Goal: Navigation & Orientation: Find specific page/section

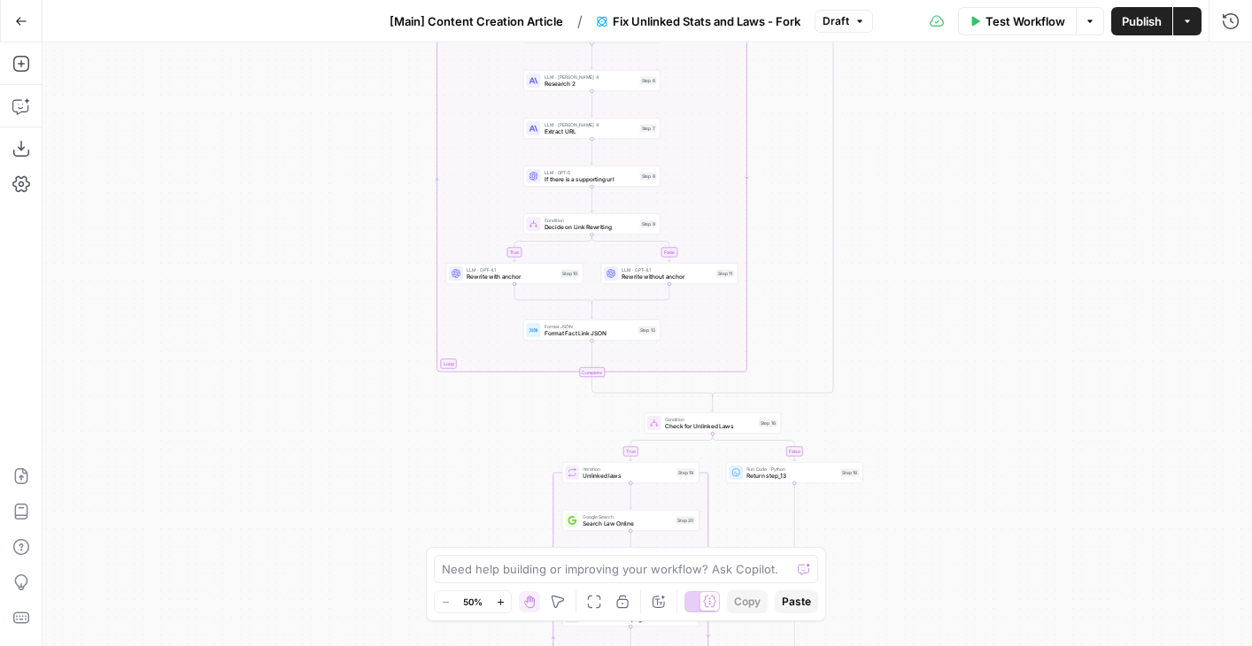
drag, startPoint x: 881, startPoint y: 113, endPoint x: 881, endPoint y: 468, distance: 355.1
click at [881, 468] on div "true false true false true false Workflow Set Inputs Inputs LLM · [PERSON_NAME]…" at bounding box center [648, 345] width 1210 height 604
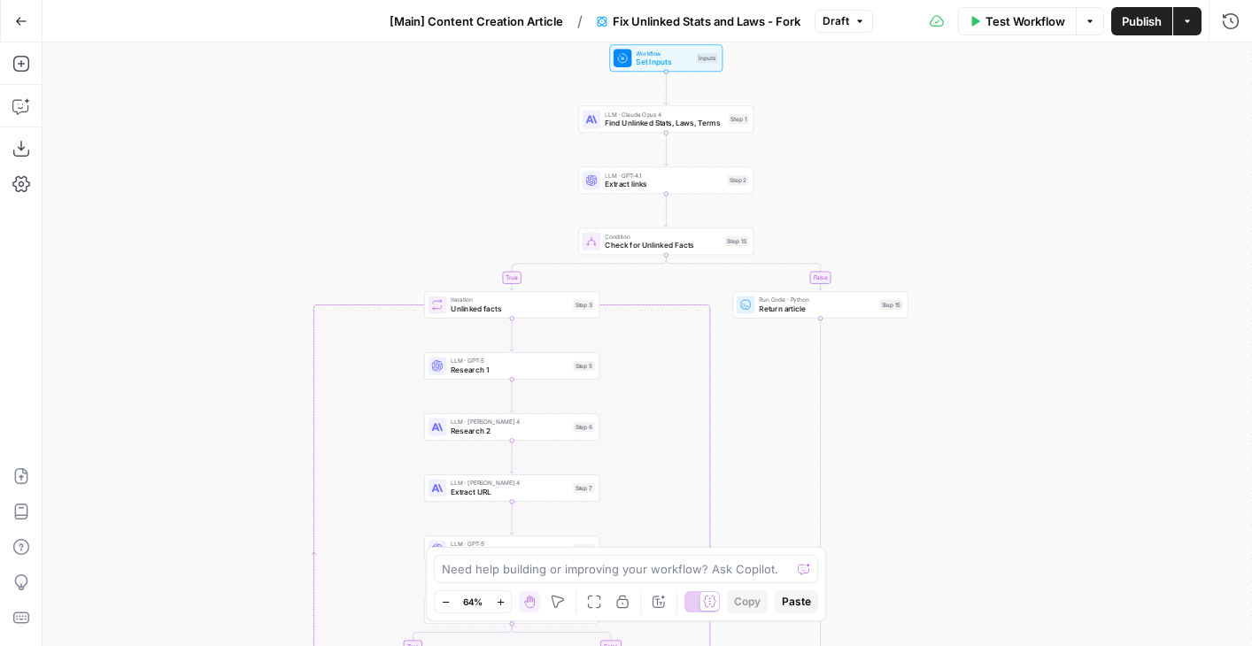
click at [485, 14] on span "[Main] Content Creation Article" at bounding box center [477, 21] width 174 height 18
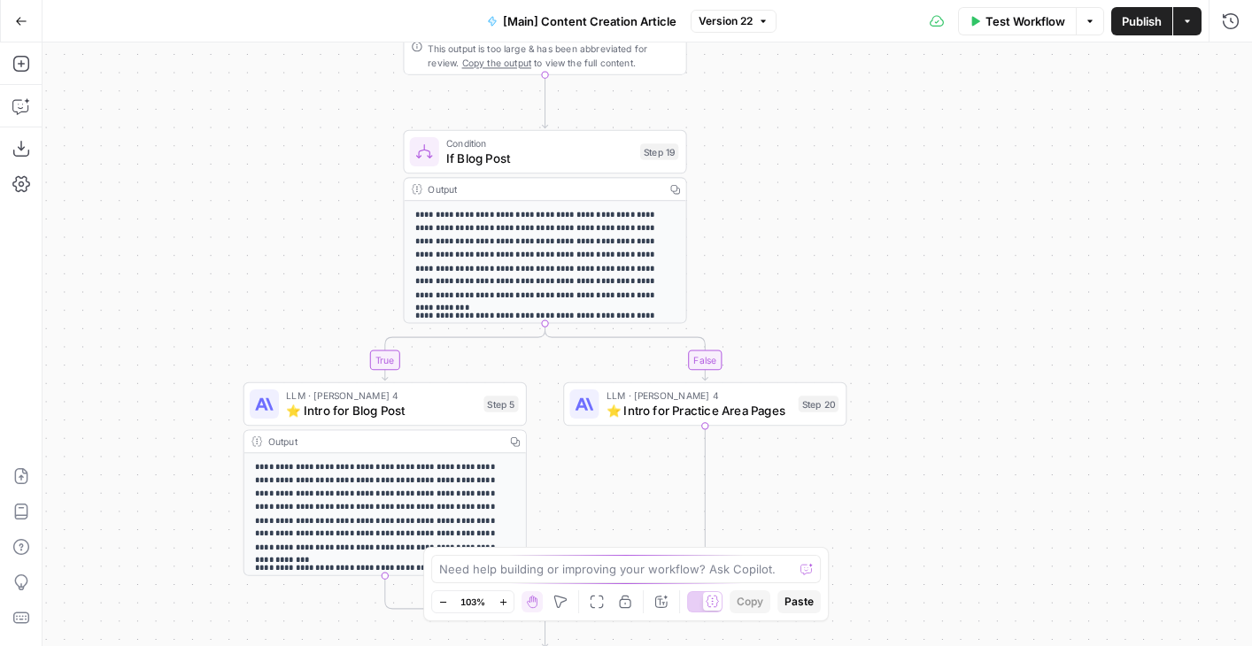
drag, startPoint x: 909, startPoint y: 337, endPoint x: 791, endPoint y: 329, distance: 119.0
click at [791, 329] on div "true false true false Workflow Set Inputs Inputs Condition If city is provided …" at bounding box center [648, 345] width 1210 height 604
click at [524, 146] on span "Condition" at bounding box center [538, 143] width 187 height 15
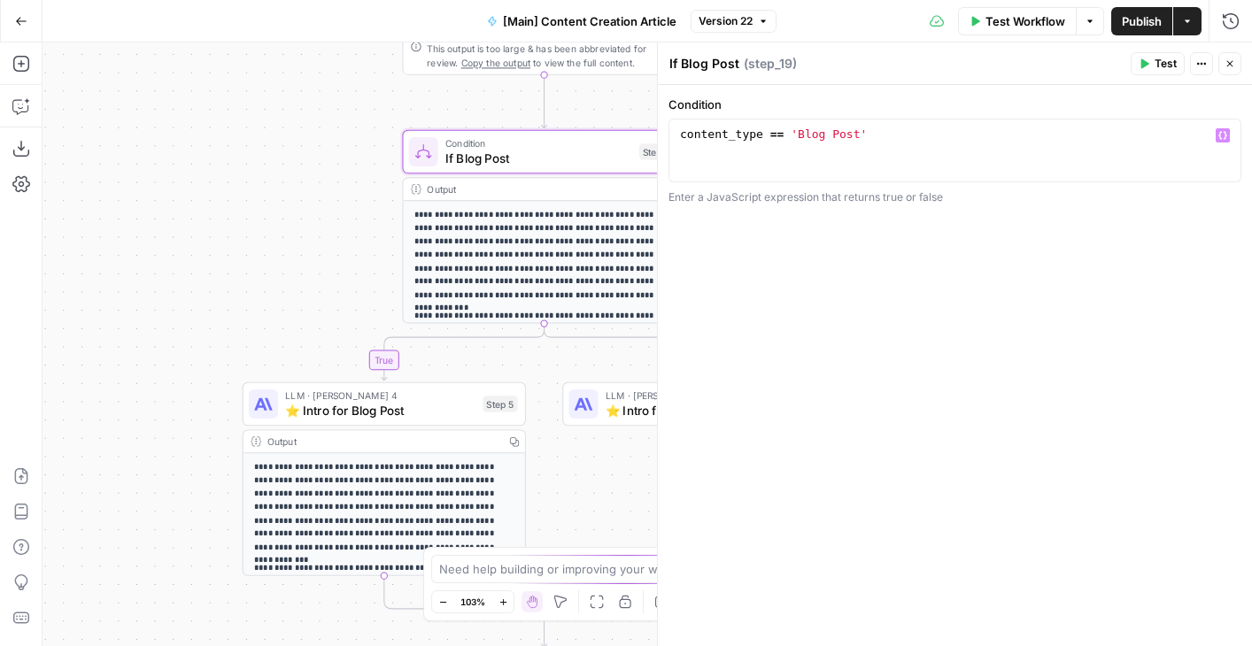
click at [846, 165] on div "content_type == 'Blog Post'" at bounding box center [955, 167] width 557 height 80
type textarea "**********"
click at [1225, 69] on button "Close" at bounding box center [1229, 63] width 23 height 23
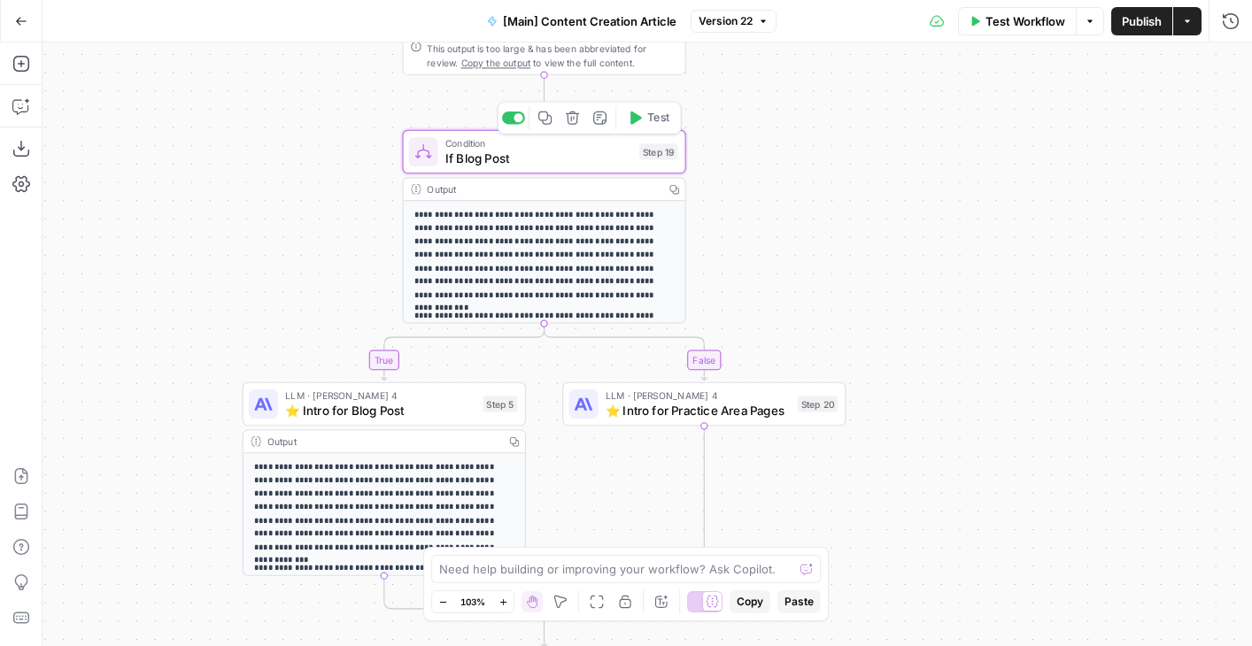
click at [545, 168] on div "Condition If Blog Post Step 19 Copy step Delete step Add Note Test" at bounding box center [543, 152] width 283 height 44
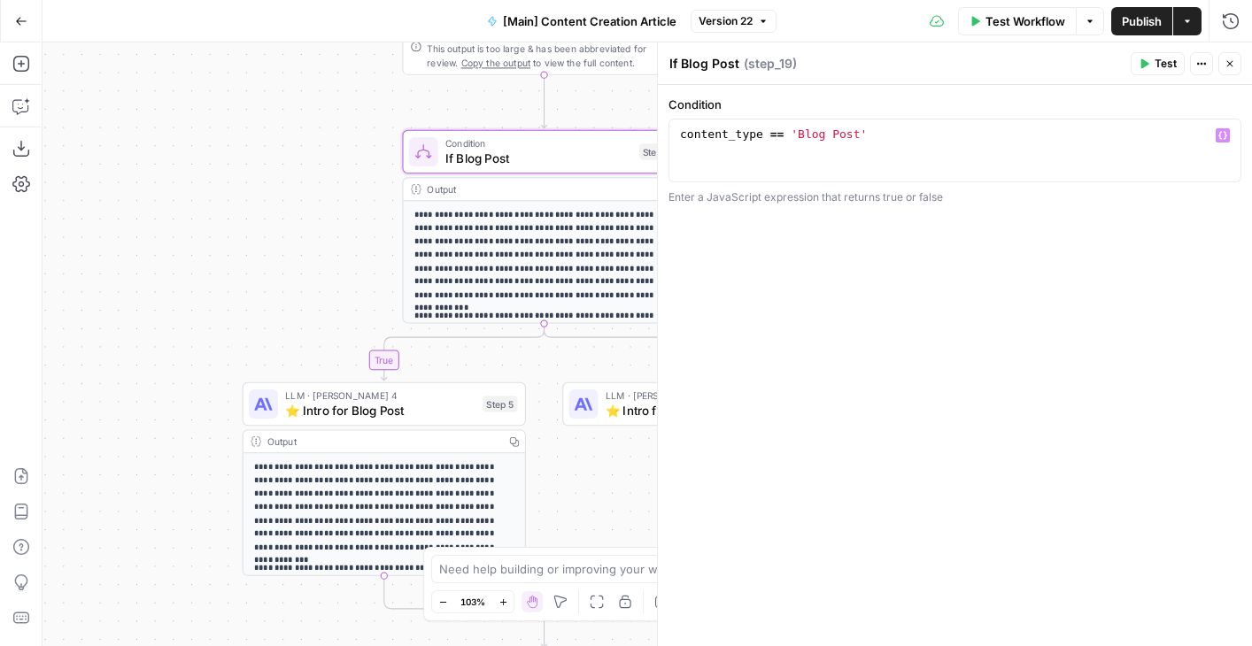
type textarea "**********"
click at [762, 135] on div "content_type == 'Blog Post'" at bounding box center [955, 167] width 557 height 80
drag, startPoint x: 896, startPoint y: 144, endPoint x: 463, endPoint y: 56, distance: 442.0
click at [463, 56] on body "Rocket Pilots New Home Browse Your Data Usage Flightpath Settings Recent Grids …" at bounding box center [626, 323] width 1252 height 646
drag, startPoint x: 1229, startPoint y: 66, endPoint x: 1043, endPoint y: 125, distance: 194.9
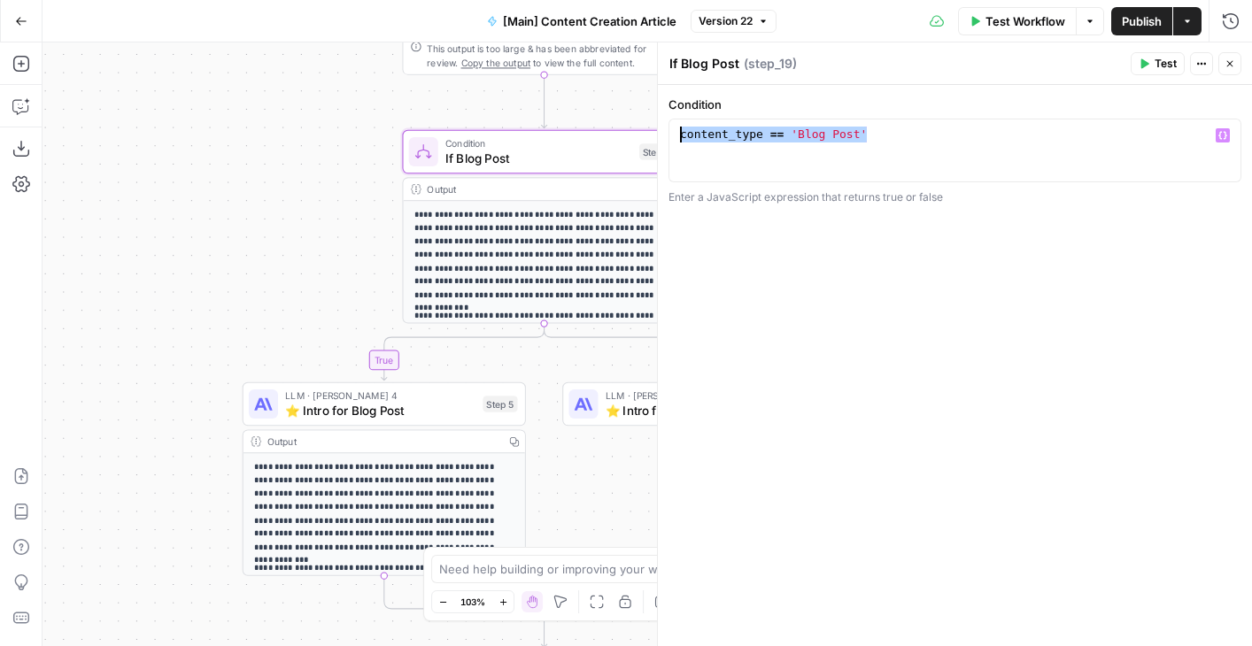
click at [1229, 66] on icon "button" at bounding box center [1230, 63] width 11 height 11
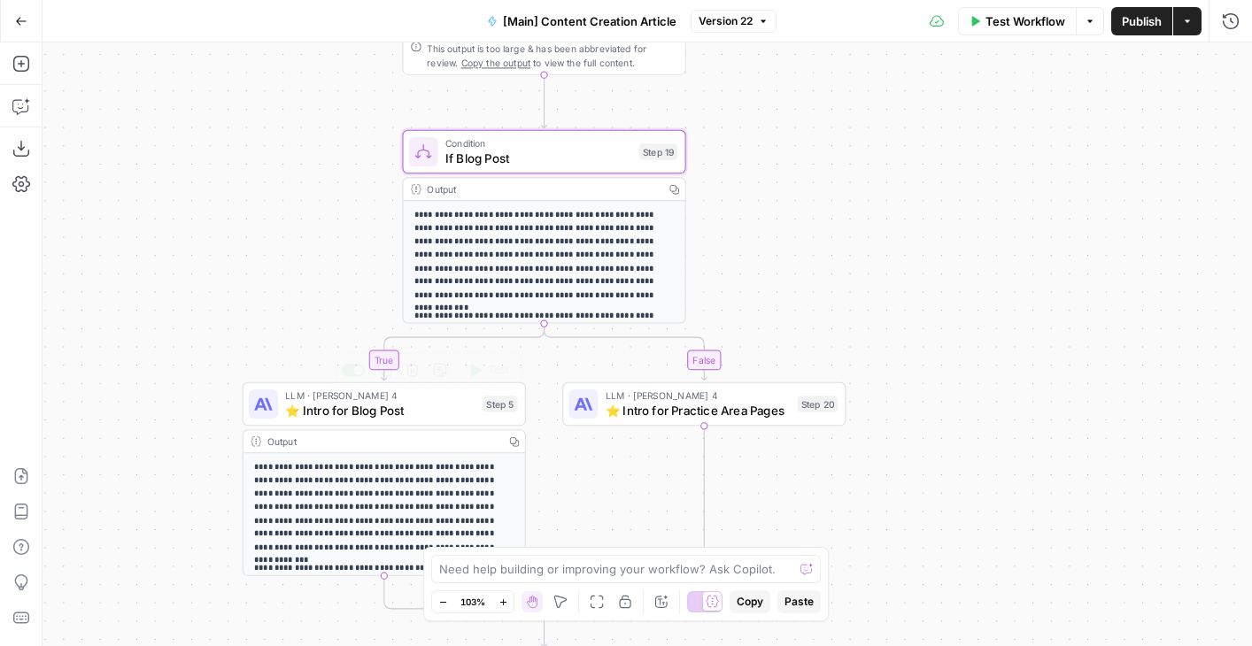
drag, startPoint x: 211, startPoint y: 289, endPoint x: 200, endPoint y: 78, distance: 211.0
click at [200, 78] on div "true false true false Workflow Set Inputs Inputs Condition If city is provided …" at bounding box center [648, 345] width 1210 height 604
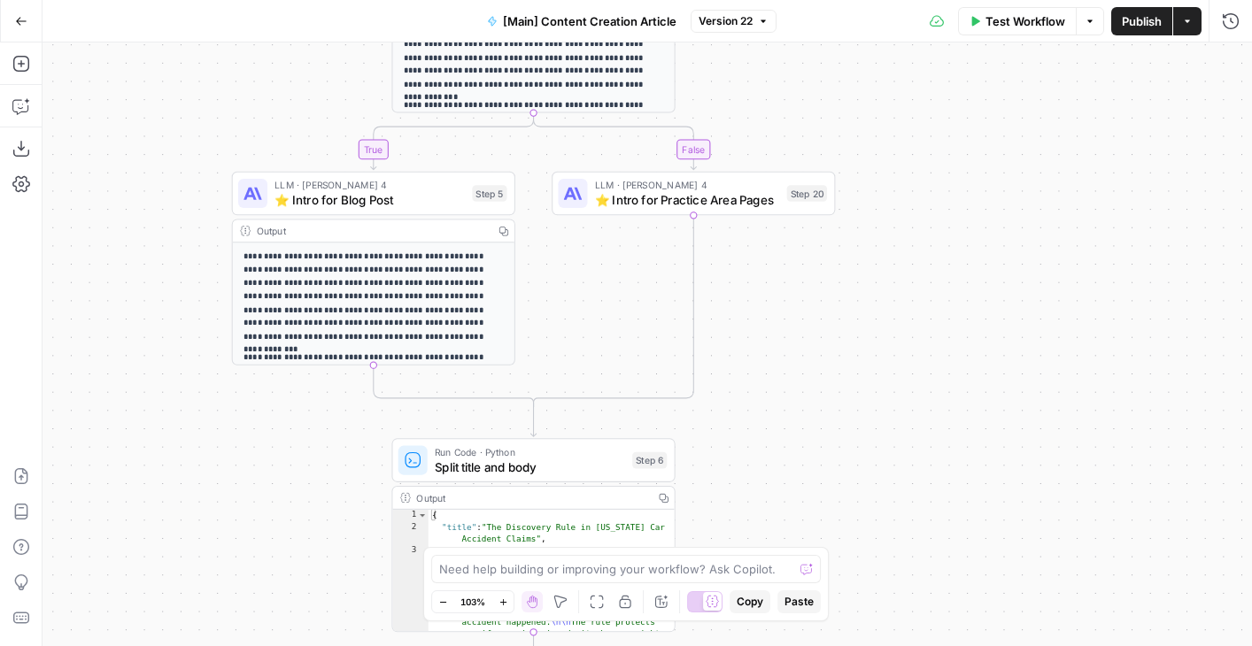
drag, startPoint x: 249, startPoint y: 94, endPoint x: 117, endPoint y: 339, distance: 278.5
click at [117, 339] on div "true false true false Workflow Set Inputs Inputs Condition If city is provided …" at bounding box center [648, 345] width 1210 height 604
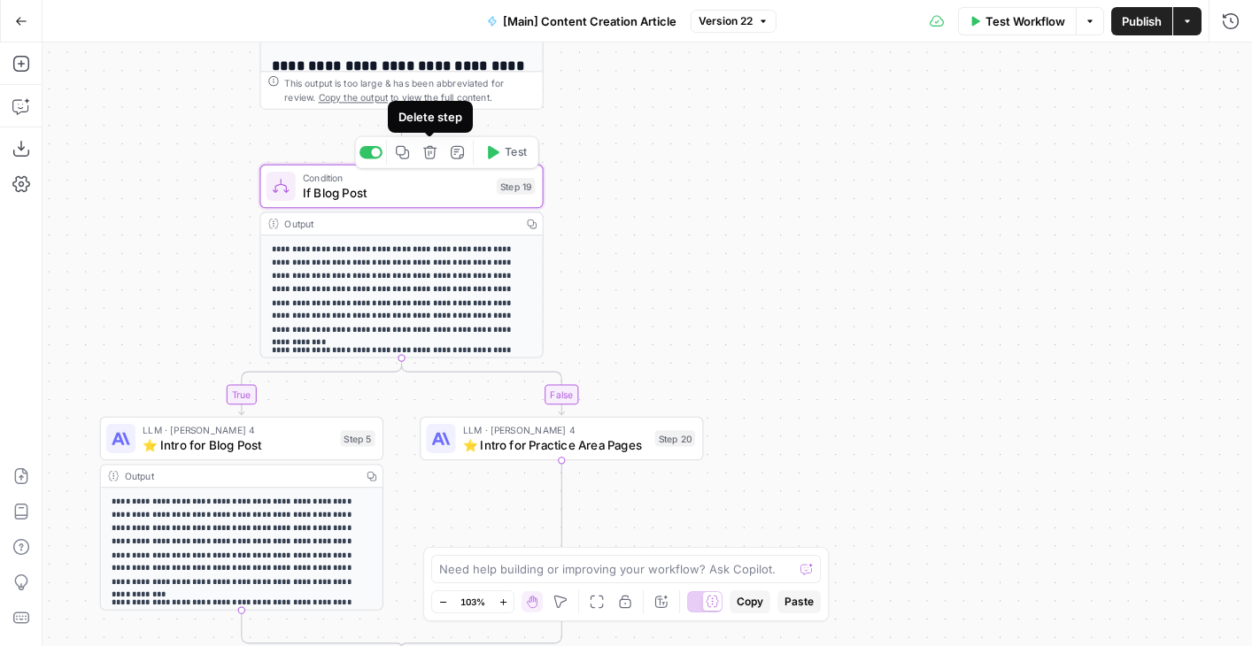
drag, startPoint x: 661, startPoint y: 190, endPoint x: 683, endPoint y: 170, distance: 29.4
click at [683, 170] on div "true false true false Workflow Set Inputs Inputs Condition If city is provided …" at bounding box center [648, 345] width 1210 height 604
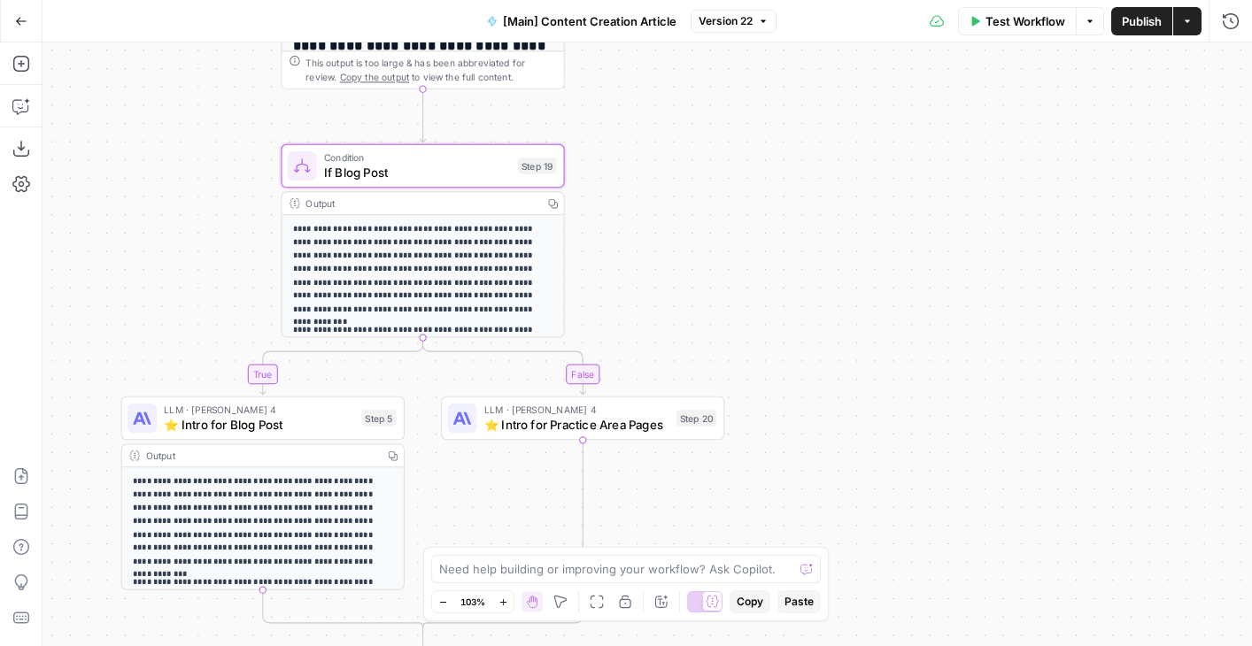
drag, startPoint x: 673, startPoint y: 506, endPoint x: 700, endPoint y: 478, distance: 38.8
click at [700, 478] on div "true false true false Workflow Set Inputs Inputs Condition If city is provided …" at bounding box center [648, 345] width 1210 height 604
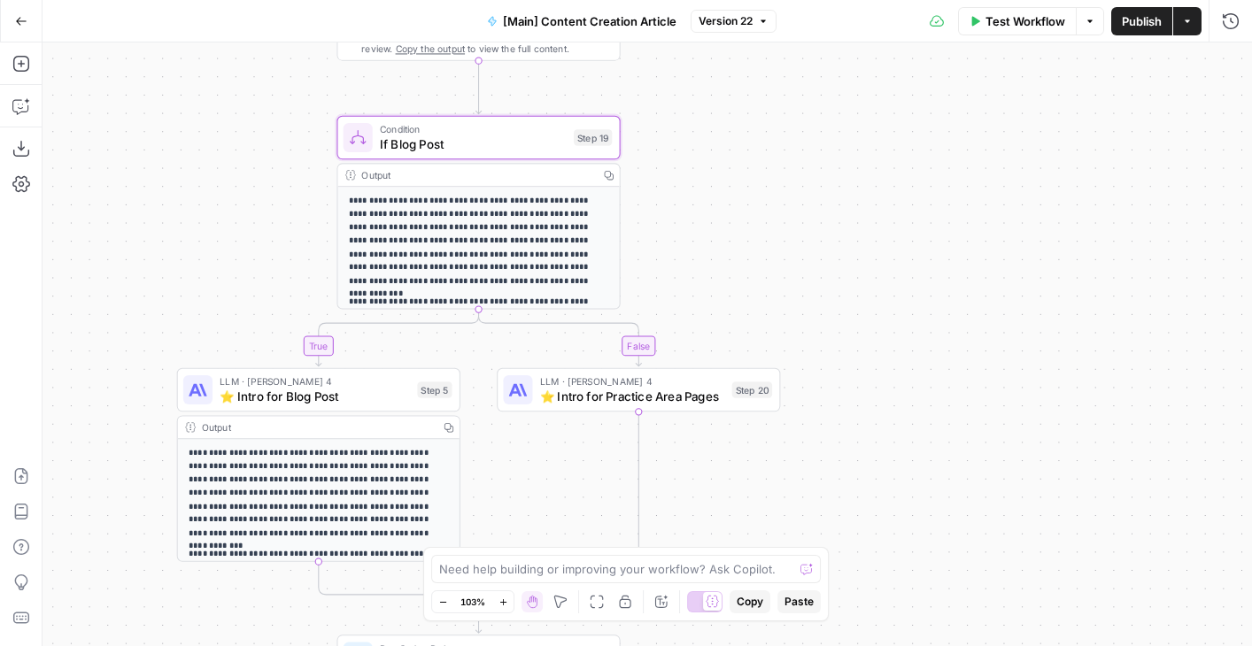
drag, startPoint x: 700, startPoint y: 509, endPoint x: 754, endPoint y: 509, distance: 53.1
click at [754, 509] on div "true false true false Workflow Set Inputs Inputs Condition If city is provided …" at bounding box center [648, 345] width 1210 height 604
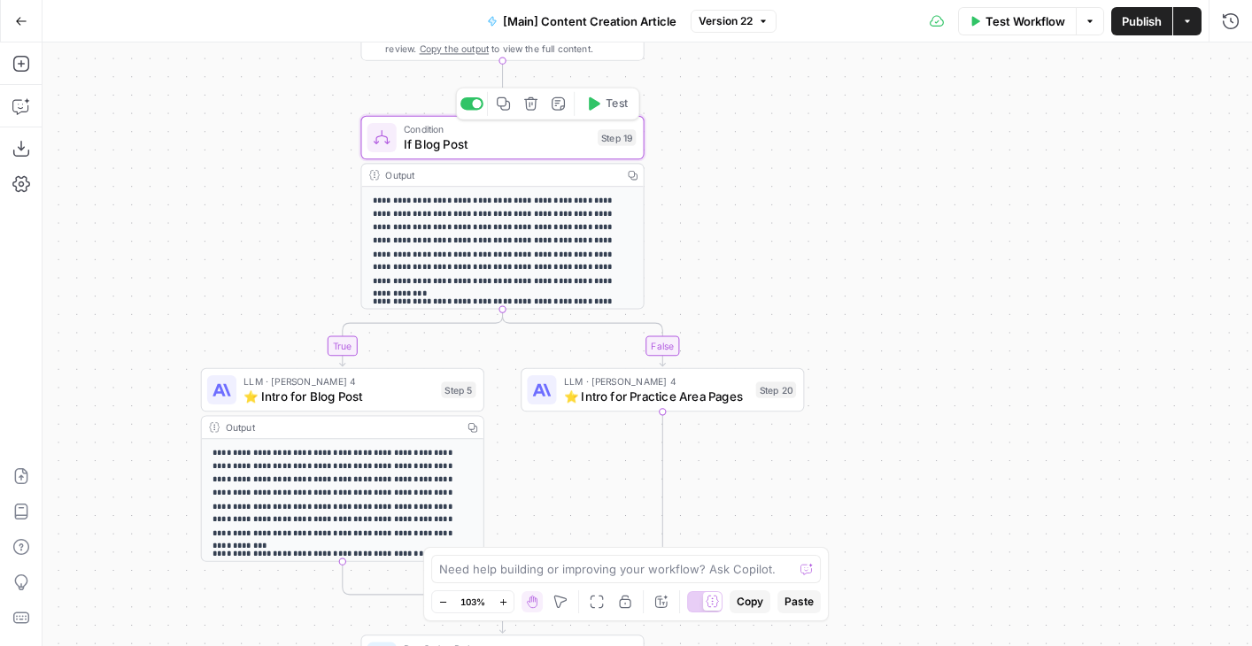
click at [560, 156] on div "Condition If Blog Post Step 19 Copy step Delete step Add Note Test" at bounding box center [501, 138] width 283 height 44
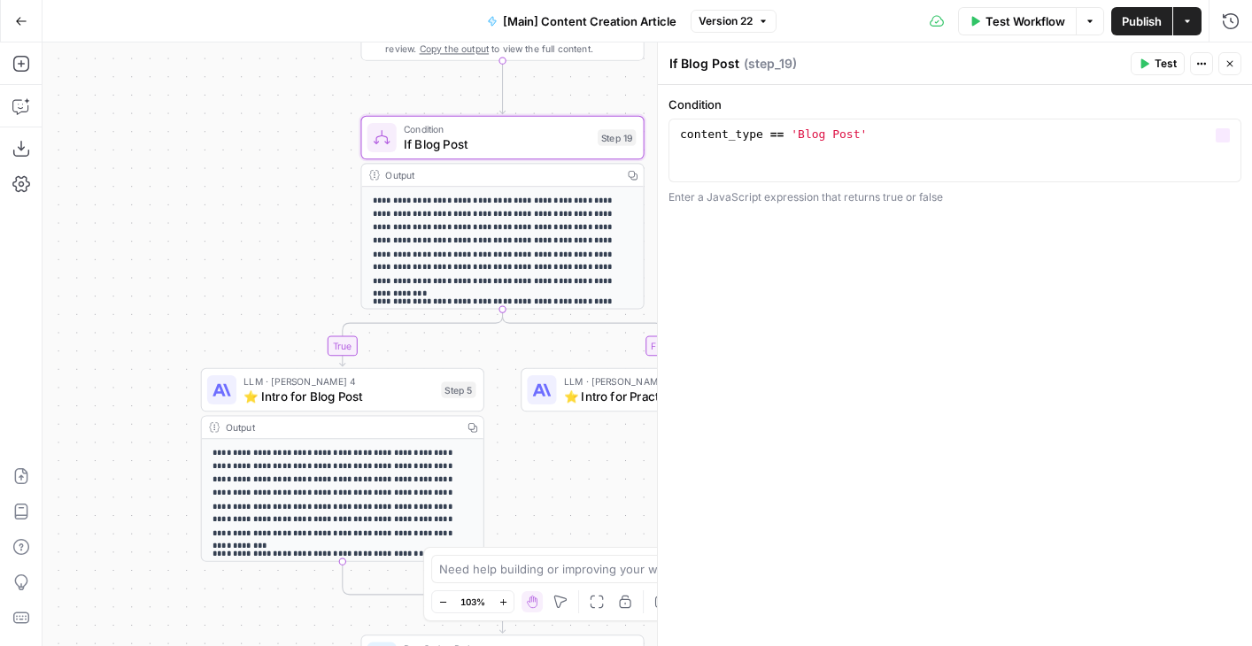
click at [861, 180] on div "1 content_type == 'Blog Post' XXXXXXXXXXXXXXXXXXXXXXXXXXXXXXXXXXXXXXXXXXXXXXXXX…" at bounding box center [955, 151] width 573 height 64
click at [1233, 63] on icon "button" at bounding box center [1230, 63] width 11 height 11
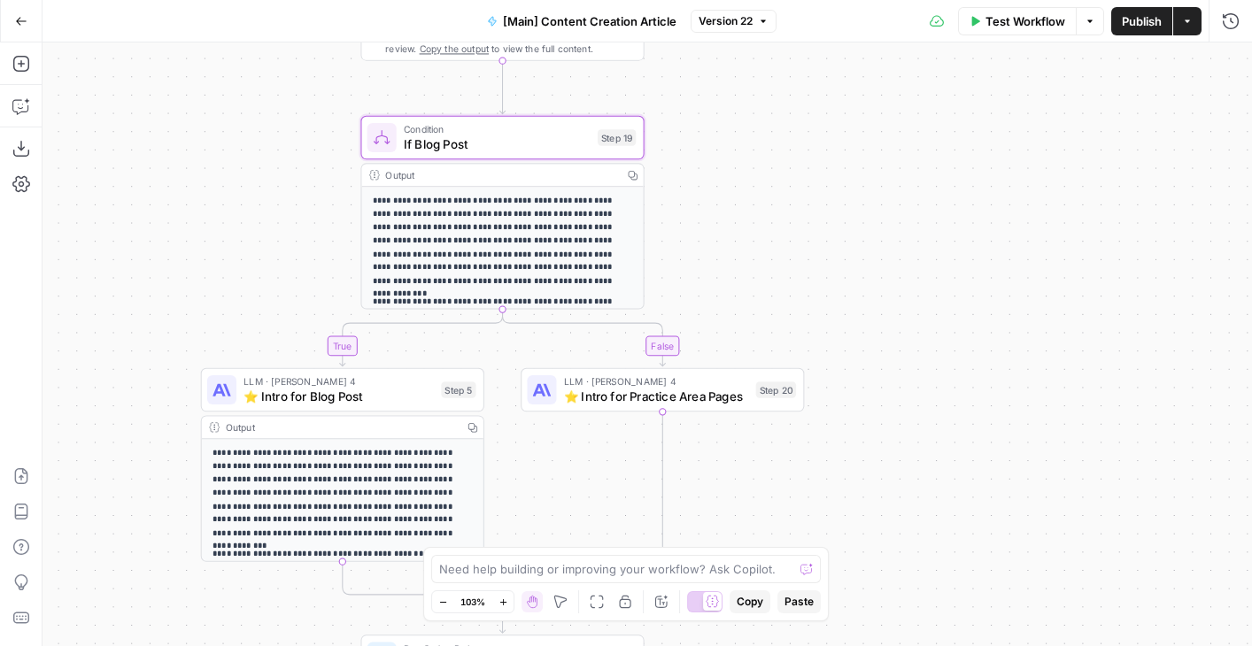
drag, startPoint x: 772, startPoint y: 153, endPoint x: 862, endPoint y: 151, distance: 89.5
click at [862, 151] on div "true false true false Workflow Set Inputs Inputs Condition If city is provided …" at bounding box center [648, 345] width 1210 height 604
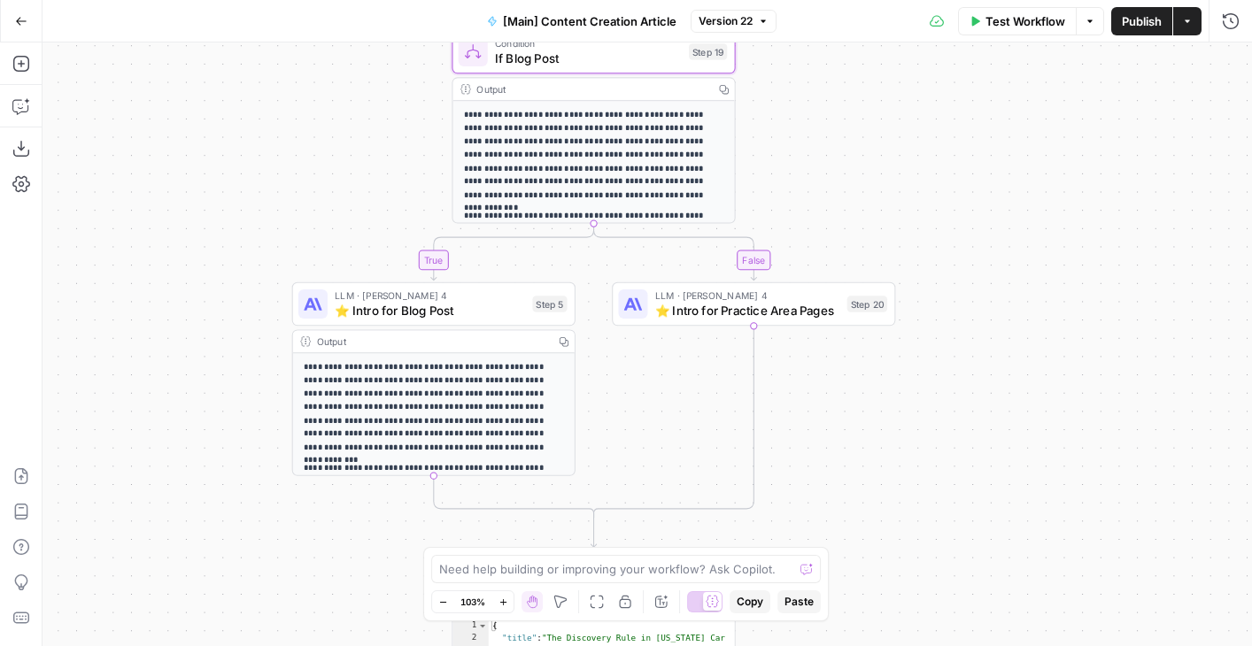
drag, startPoint x: 275, startPoint y: 334, endPoint x: 263, endPoint y: 233, distance: 101.7
click at [263, 233] on div "true false true false Workflow Set Inputs Inputs Condition If city is provided …" at bounding box center [648, 345] width 1210 height 604
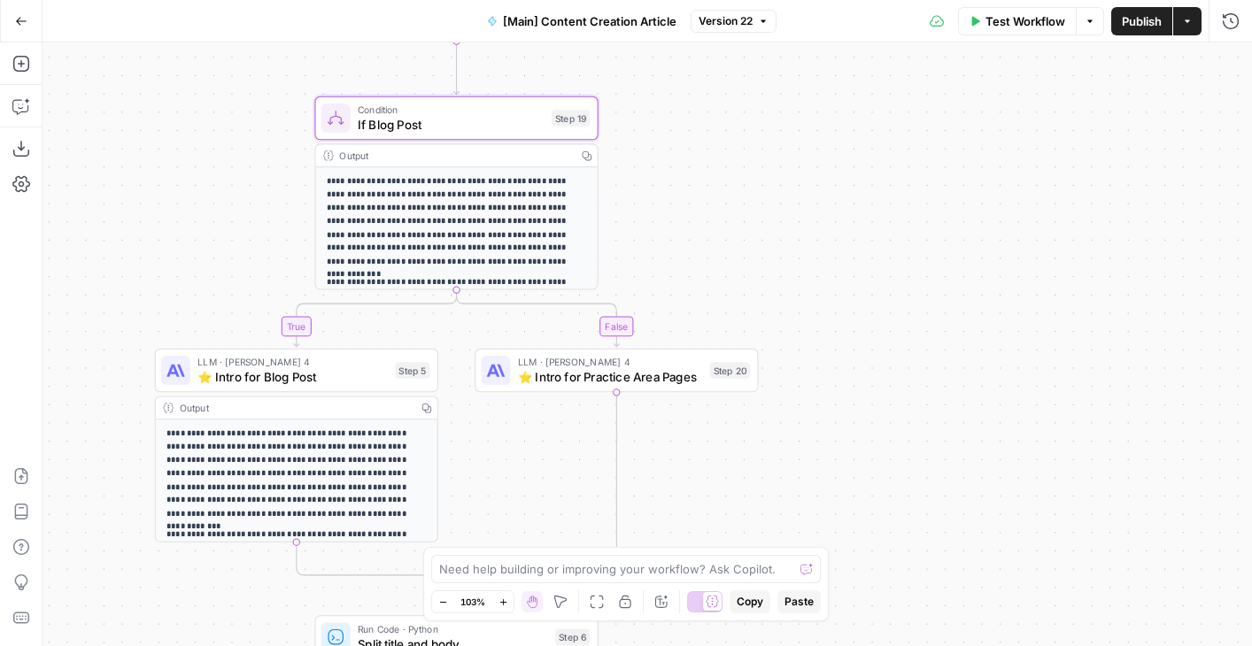
drag, startPoint x: 359, startPoint y: 159, endPoint x: 222, endPoint y: 241, distance: 159.3
click at [223, 241] on div "true false true false Workflow Set Inputs Inputs Condition If city is provided …" at bounding box center [648, 345] width 1210 height 604
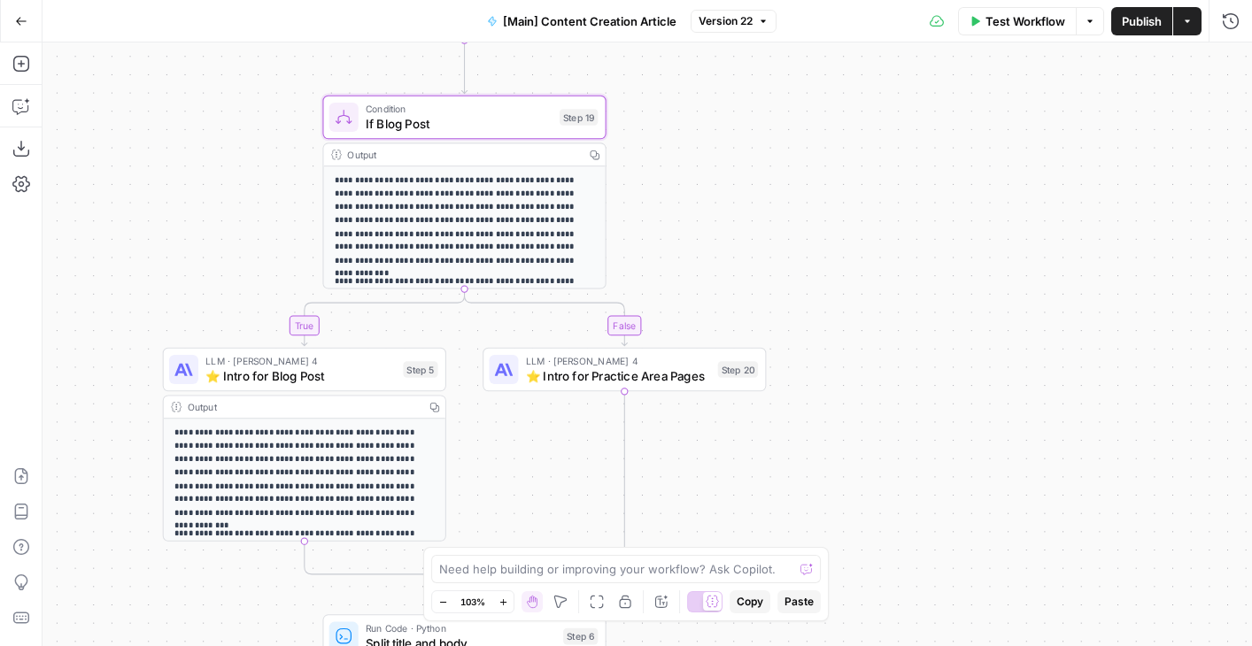
drag, startPoint x: 652, startPoint y: 133, endPoint x: 704, endPoint y: 132, distance: 52.3
click at [704, 132] on div "true false true false Workflow Set Inputs Inputs Condition If city is provided …" at bounding box center [648, 345] width 1210 height 604
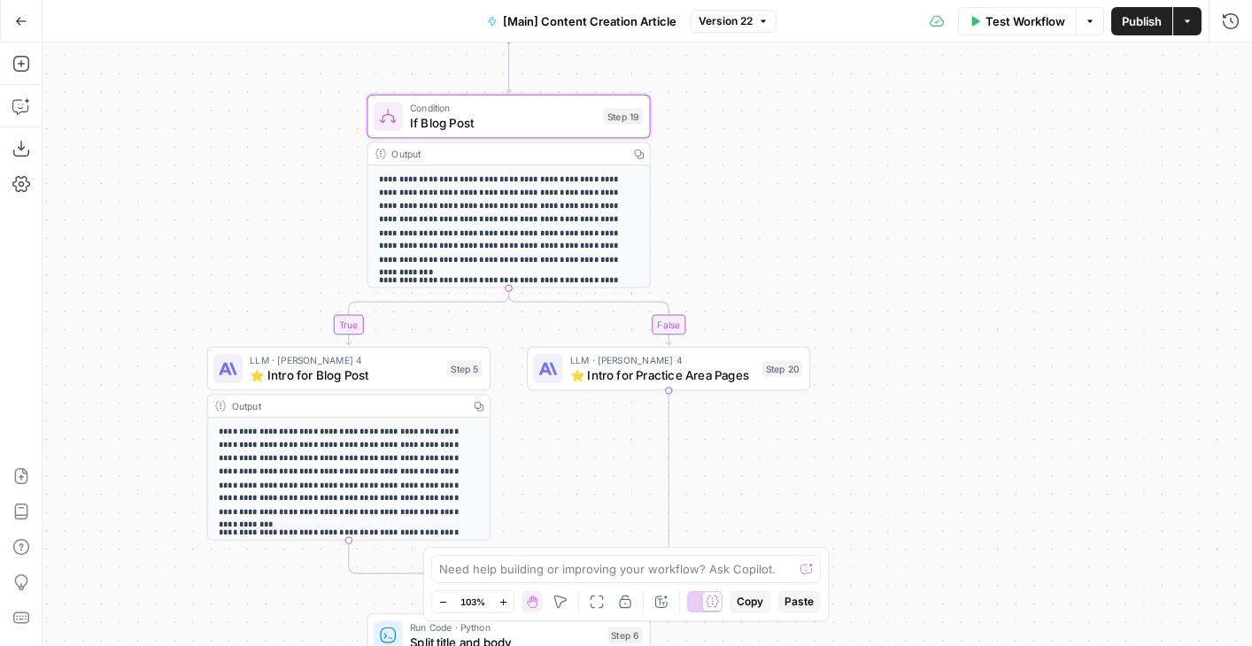
drag, startPoint x: 700, startPoint y: 163, endPoint x: 748, endPoint y: 161, distance: 48.7
click at [747, 161] on div "true false true false Workflow Set Inputs Inputs Condition If city is provided …" at bounding box center [648, 345] width 1210 height 604
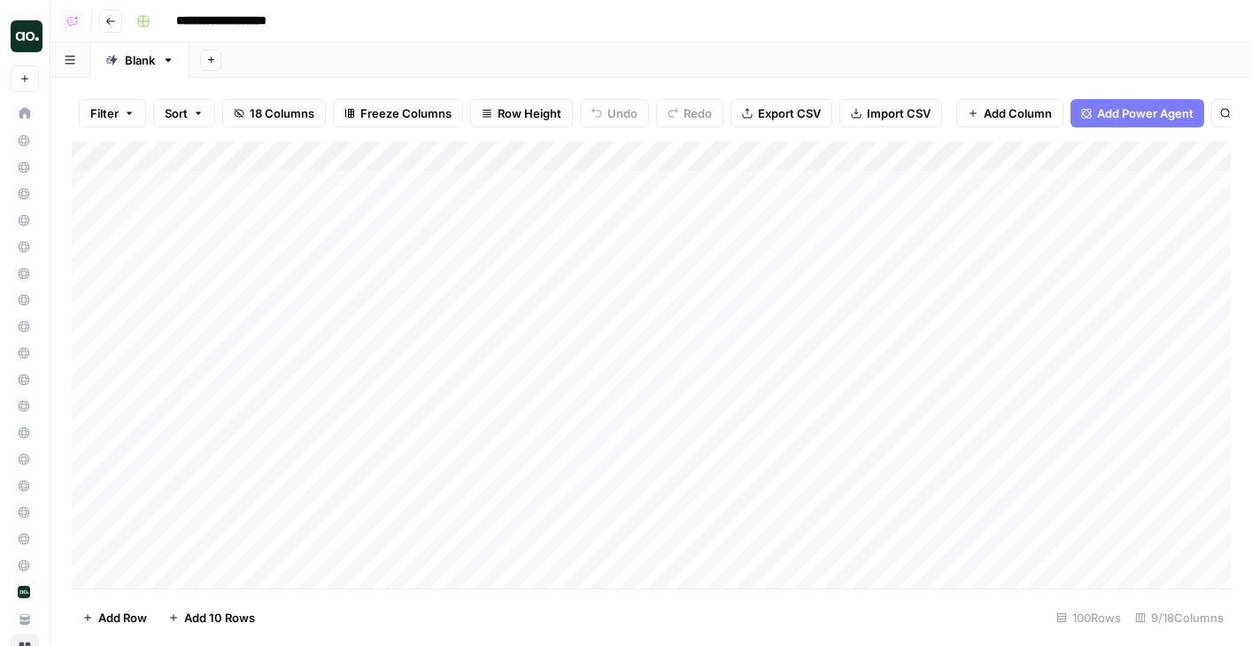
scroll to position [255, 0]
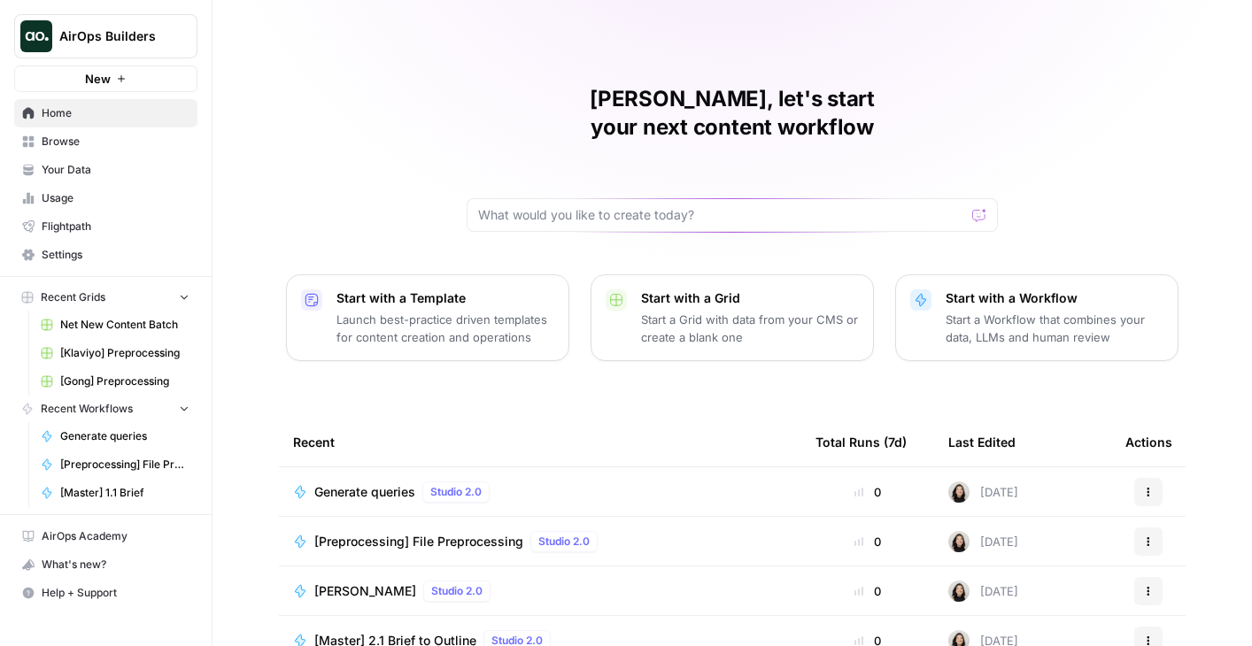
click at [183, 33] on icon "Workspace: AirOps Builders" at bounding box center [182, 36] width 7 height 13
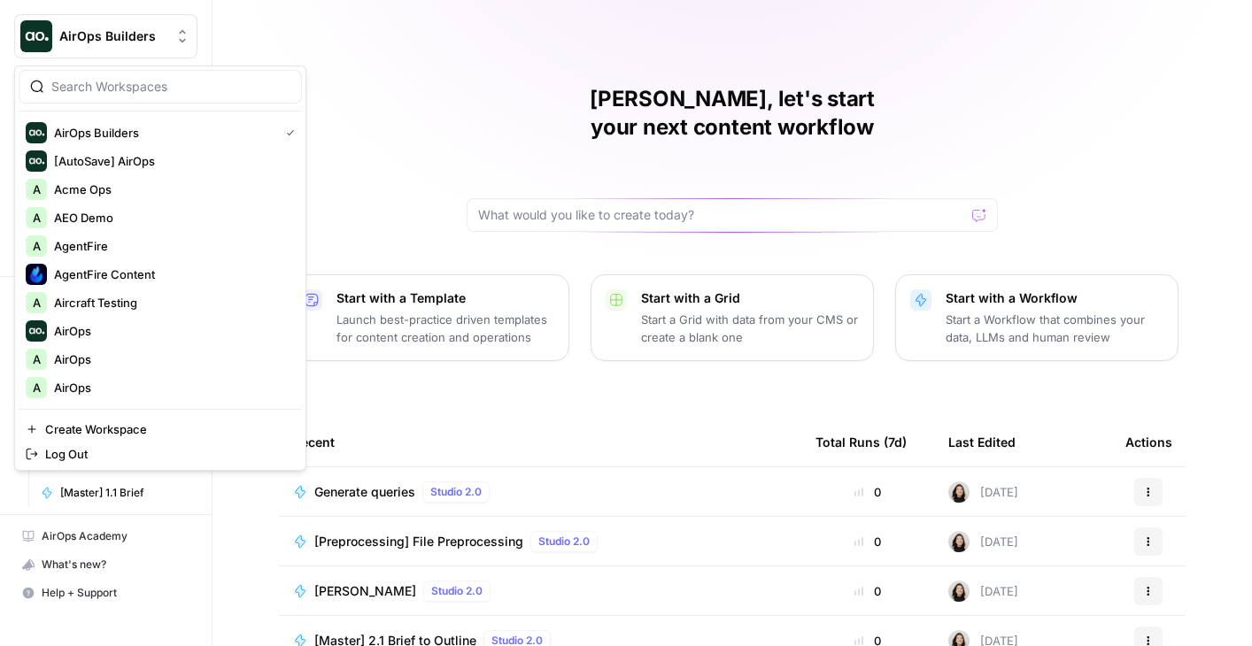
click at [73, 97] on div at bounding box center [160, 87] width 283 height 34
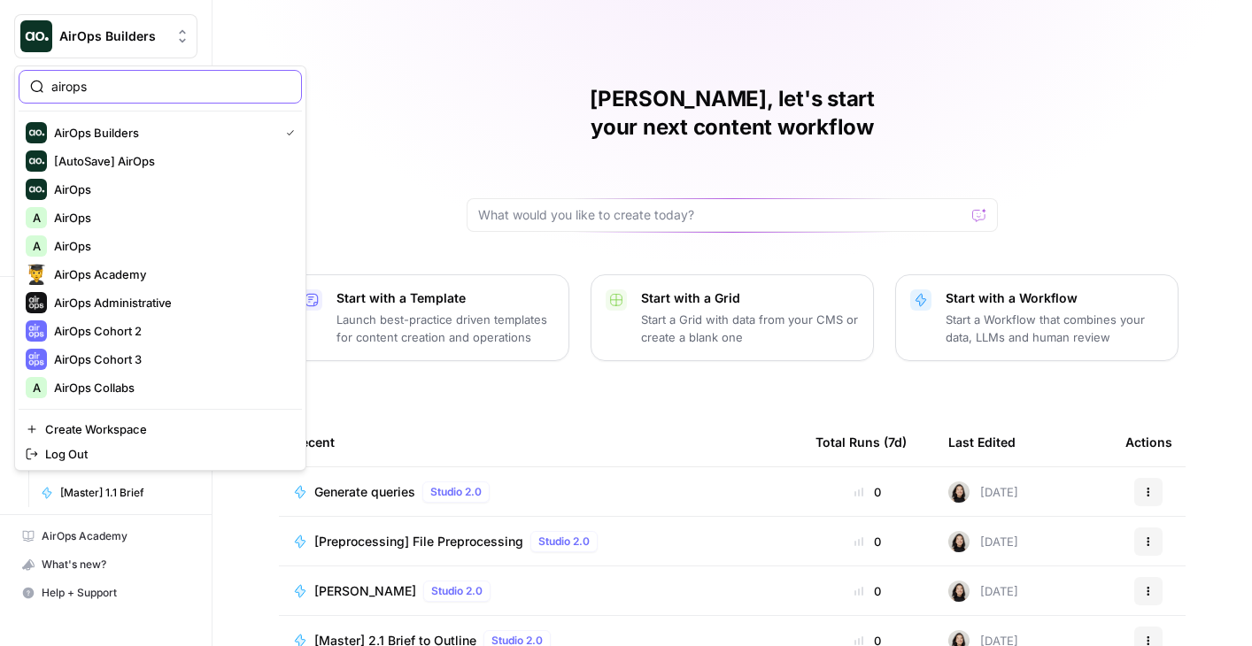
type input "airops"
click at [71, 179] on div "AirOps" at bounding box center [160, 189] width 269 height 21
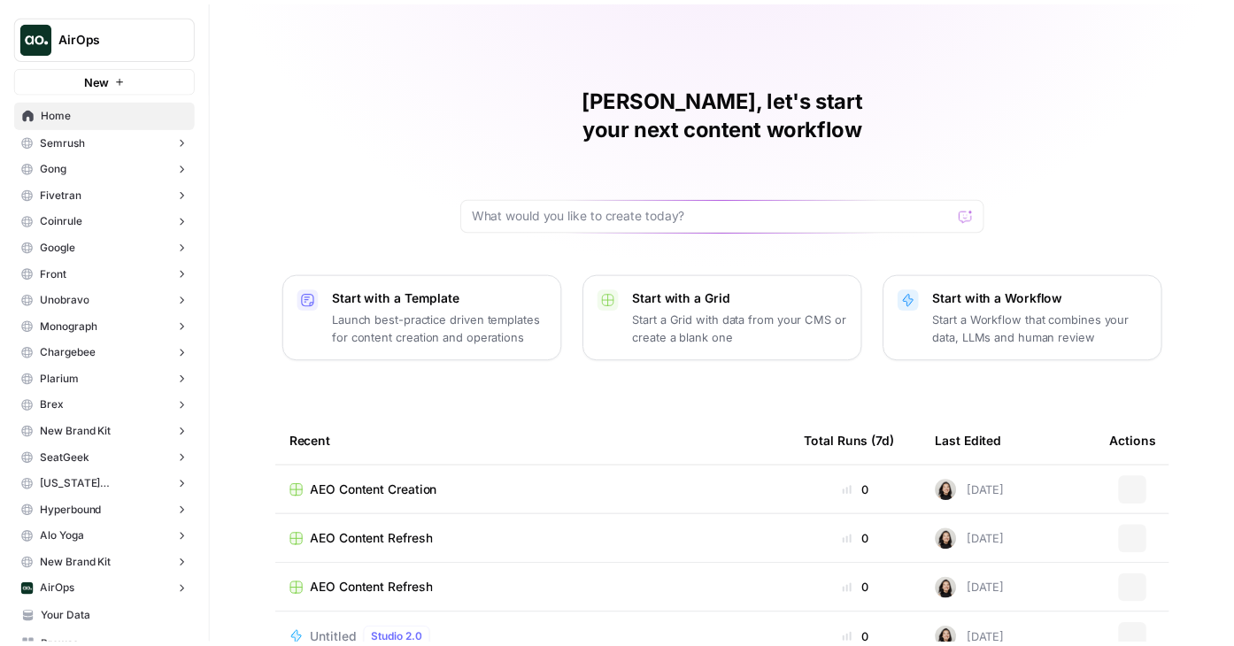
scroll to position [446, 0]
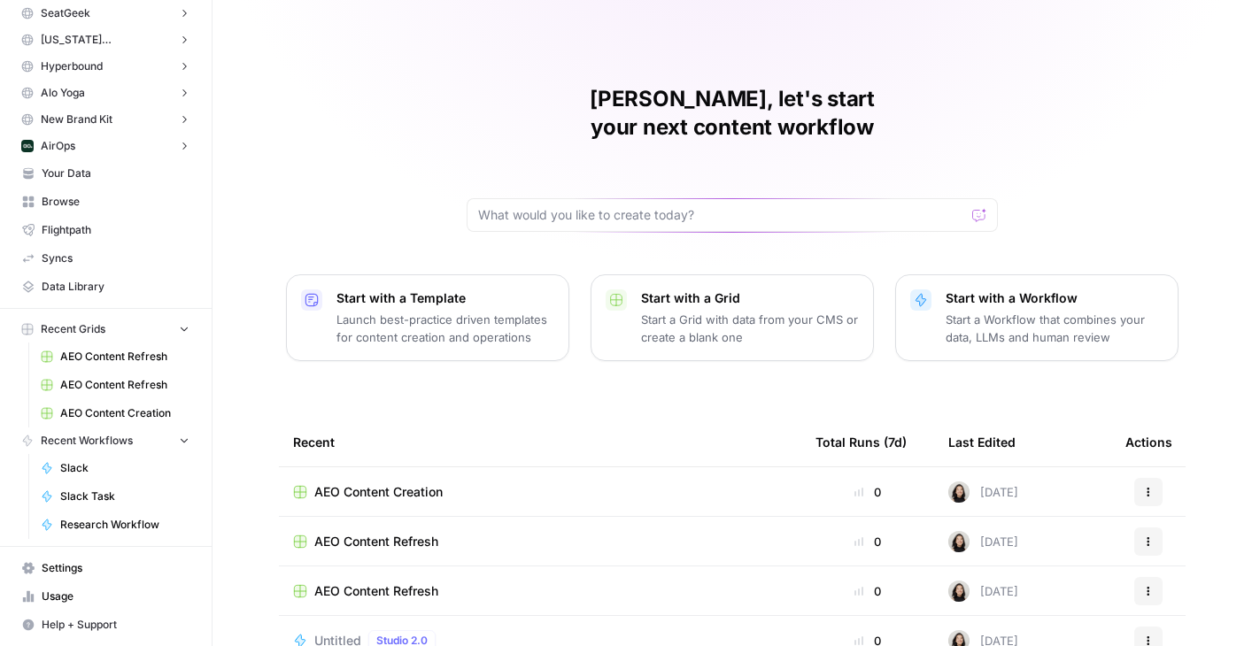
click at [47, 155] on button "AirOps" at bounding box center [105, 146] width 183 height 27
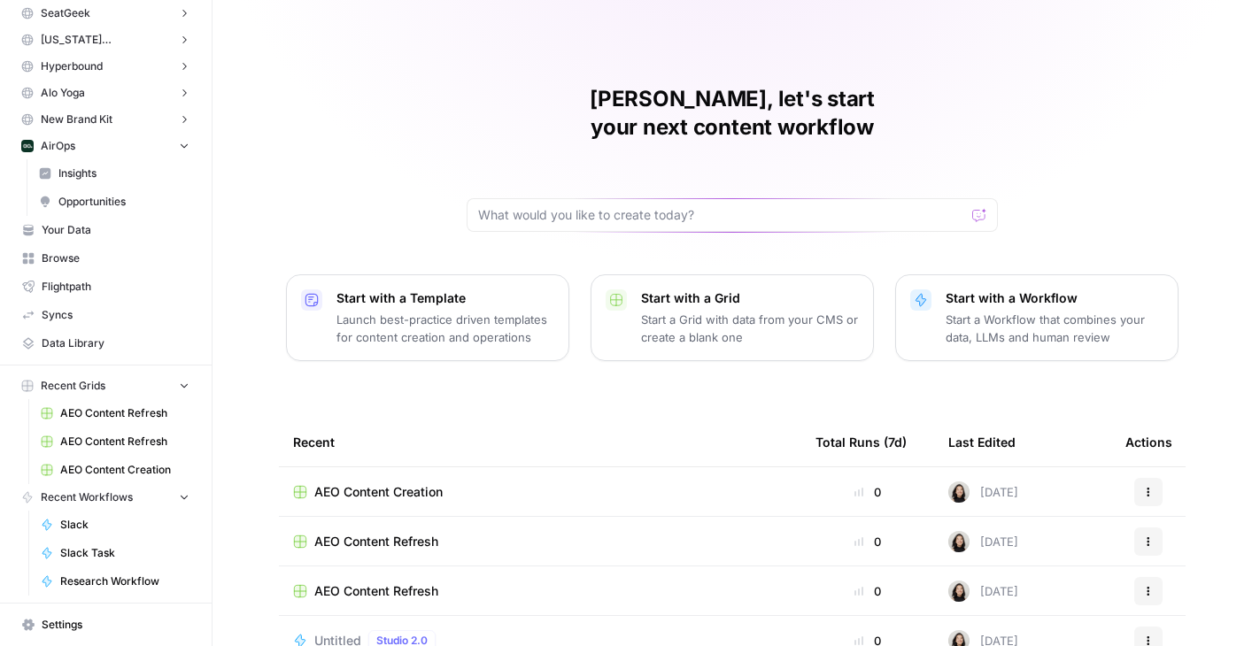
click at [82, 160] on link "Insights" at bounding box center [114, 173] width 166 height 28
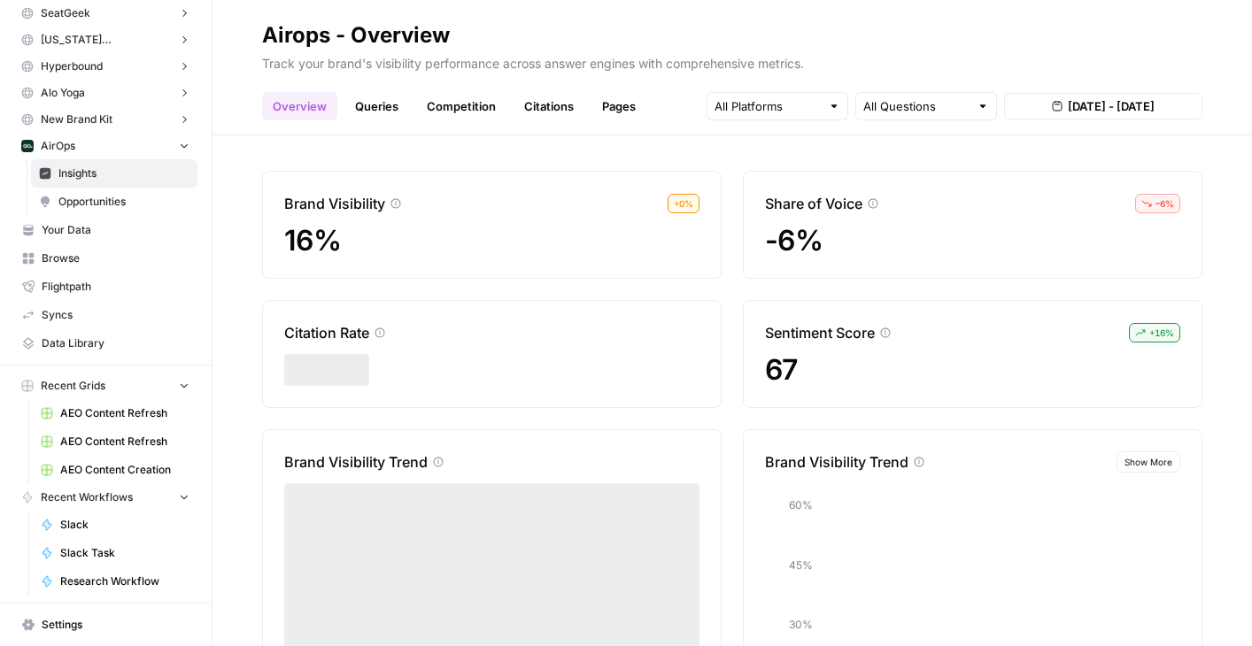
click at [376, 93] on link "Queries" at bounding box center [376, 106] width 65 height 28
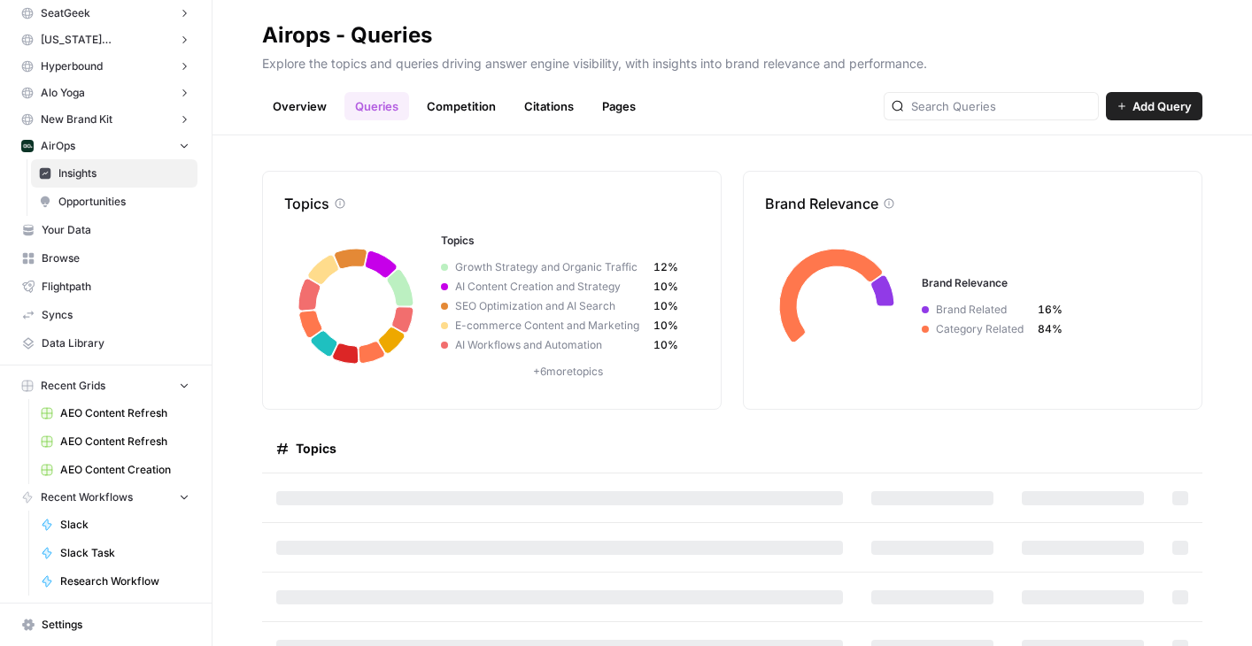
click at [468, 99] on link "Competition" at bounding box center [461, 106] width 90 height 28
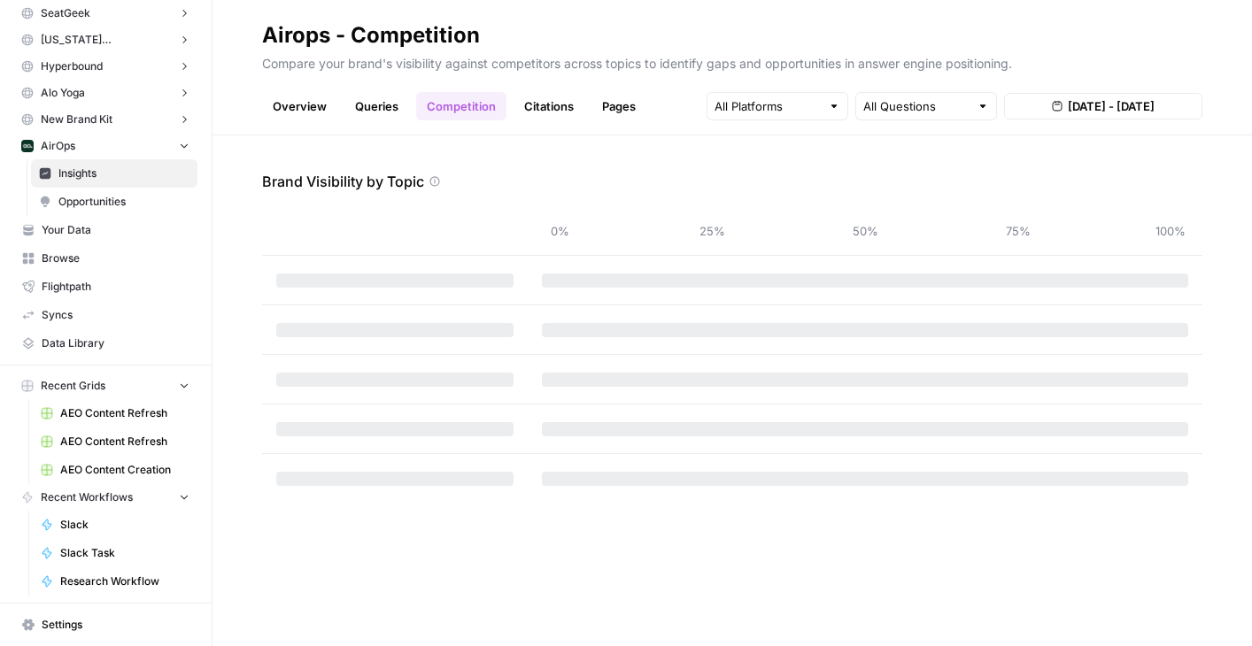
click at [91, 197] on span "Opportunities" at bounding box center [123, 202] width 131 height 16
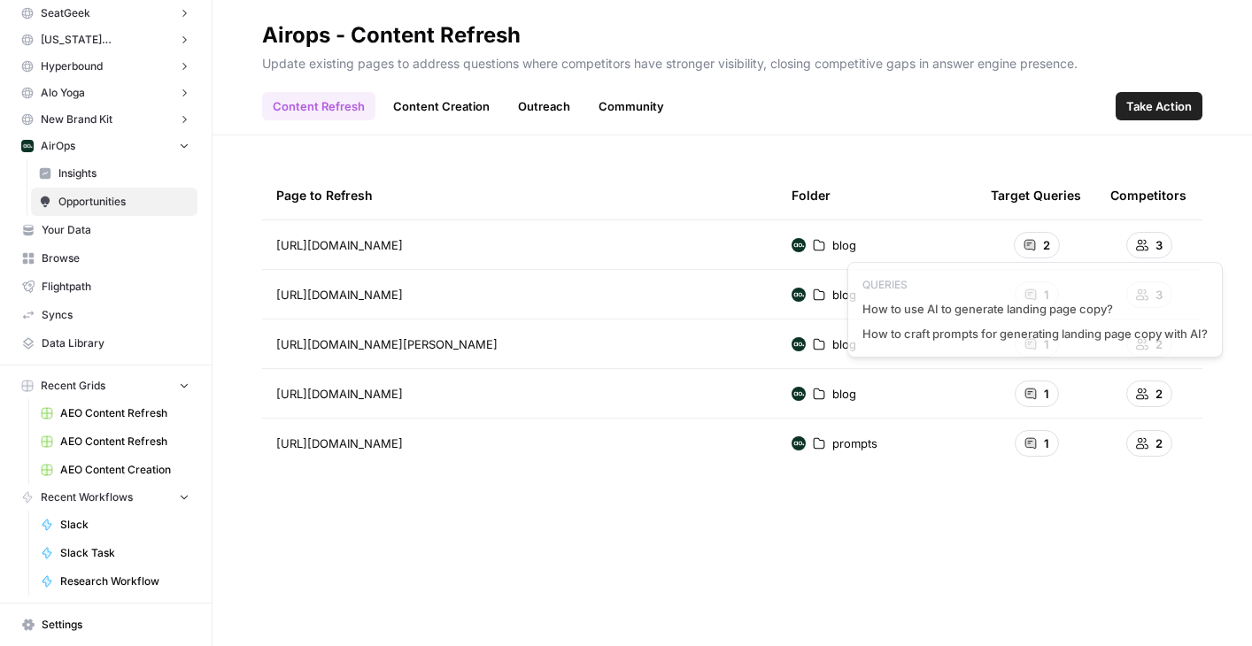
click at [1029, 235] on div "2" at bounding box center [1037, 245] width 46 height 27
